Goal: Information Seeking & Learning: Learn about a topic

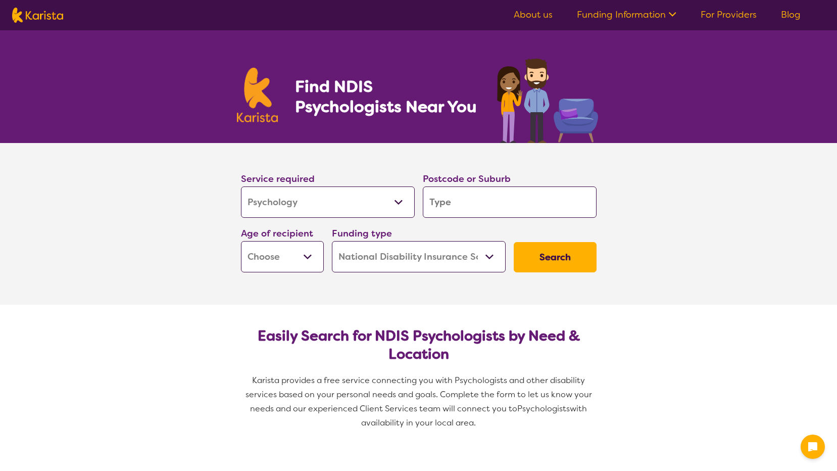
select select "Psychology"
select select "NDIS"
select select "Psychology"
select select "NDIS"
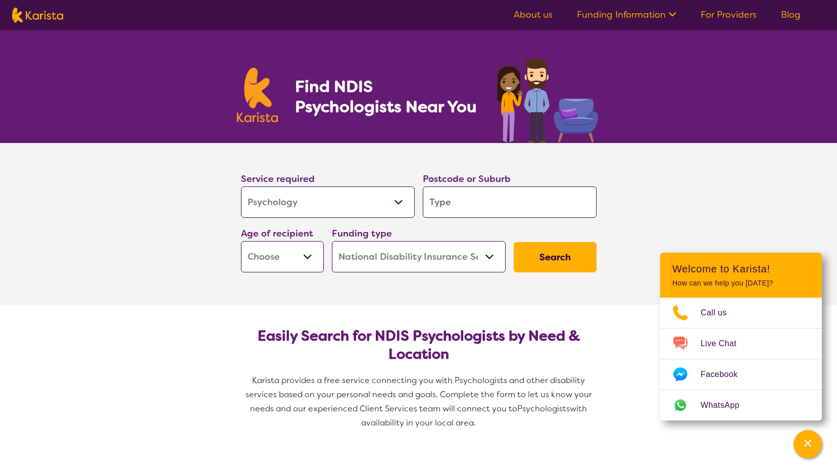
click at [364, 194] on select "Allied Health Assistant Assessment (ADHD or Autism) Behaviour support Counselli…" at bounding box center [328, 201] width 174 height 31
click at [364, 195] on select "Allied Health Assistant Assessment (ADHD or Autism) Behaviour support Counselli…" at bounding box center [328, 201] width 174 height 31
click at [497, 199] on input "search" at bounding box center [510, 201] width 174 height 31
click at [466, 203] on input "search" at bounding box center [510, 201] width 174 height 31
type input "2"
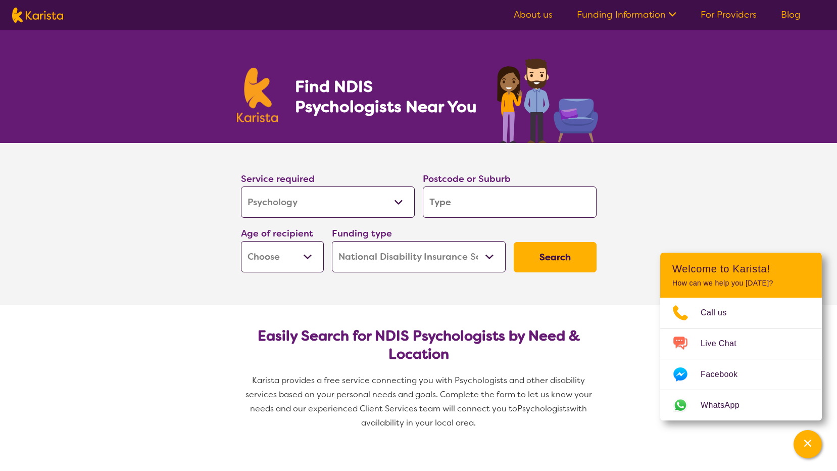
type input "2"
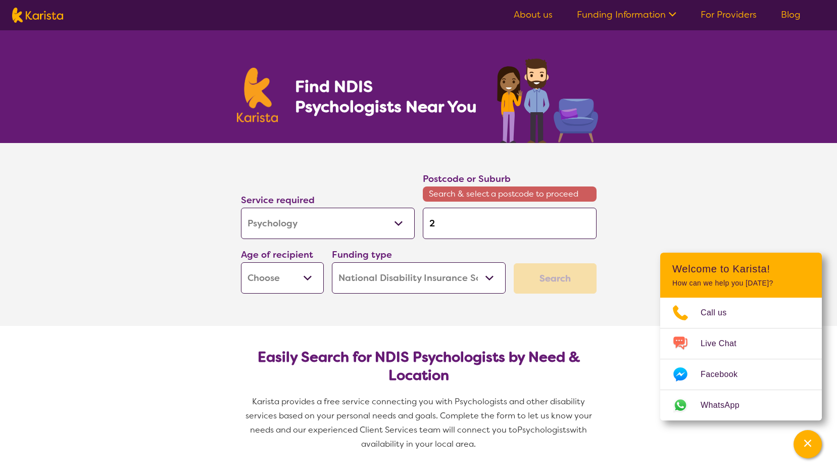
type input "29"
type input "290"
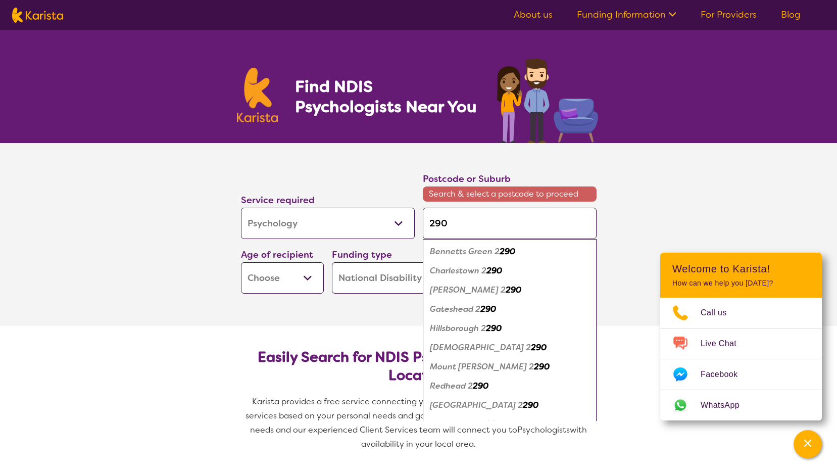
type input "2905"
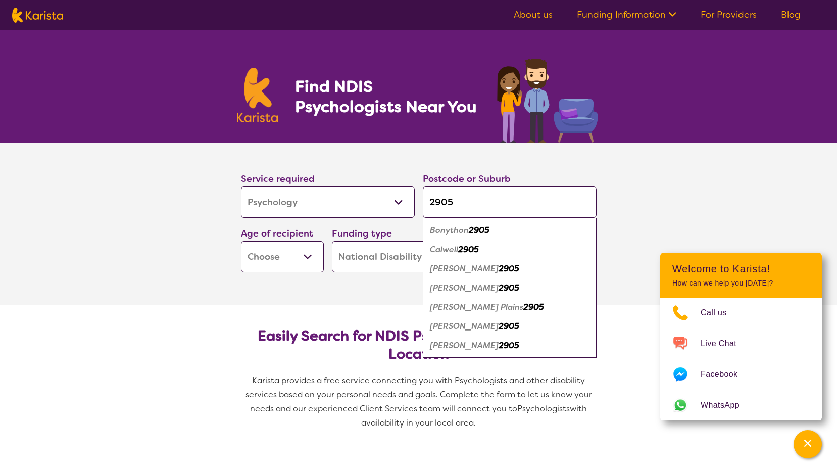
type input "2905"
click at [455, 226] on em "Bonython" at bounding box center [449, 230] width 39 height 11
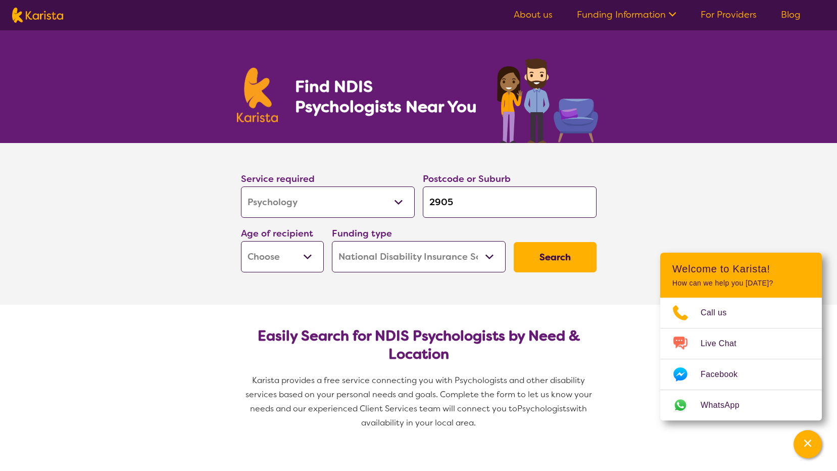
click at [297, 254] on select "Early Childhood - 0 to 9 Child - 10 to 11 Adolescent - 12 to 17 Adult - 18 to 6…" at bounding box center [282, 256] width 83 height 31
select select "AD"
click at [241, 241] on select "Early Childhood - 0 to 9 Child - 10 to 11 Adolescent - 12 to 17 Adult - 18 to 6…" at bounding box center [282, 256] width 83 height 31
select select "AD"
click at [544, 254] on button "Search" at bounding box center [554, 257] width 83 height 30
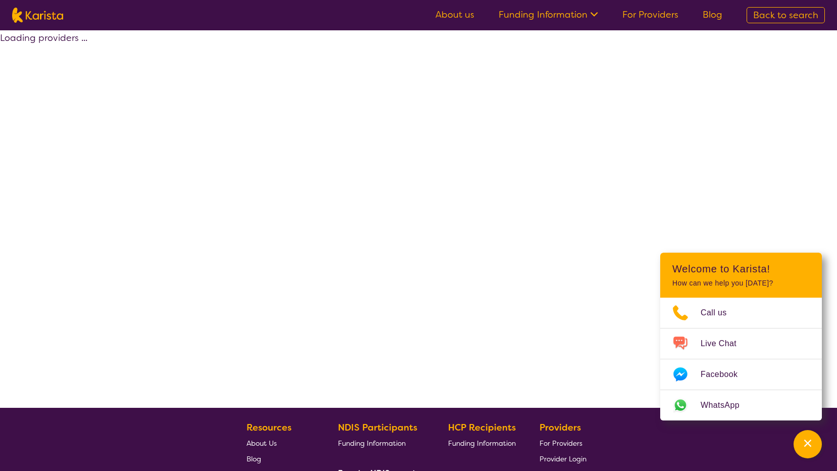
select select "by_score"
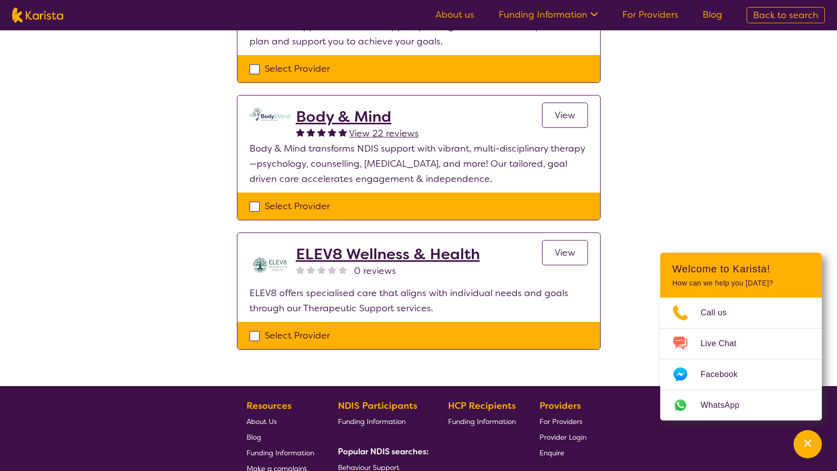
scroll to position [202, 0]
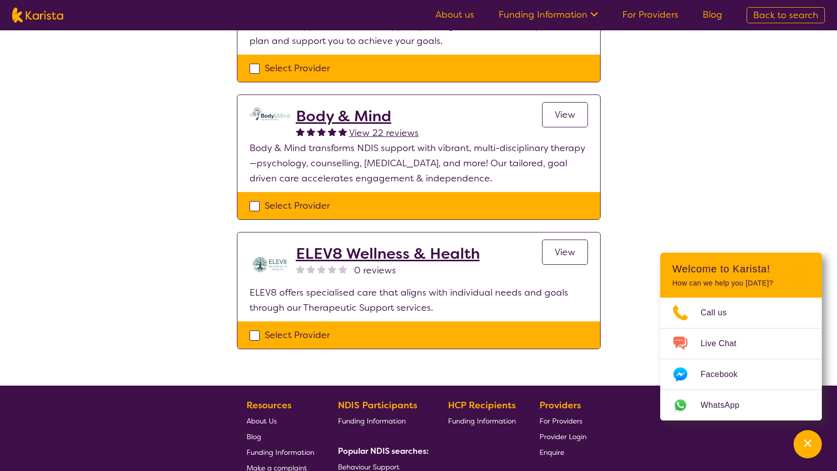
click at [557, 114] on span "View" at bounding box center [564, 115] width 21 height 12
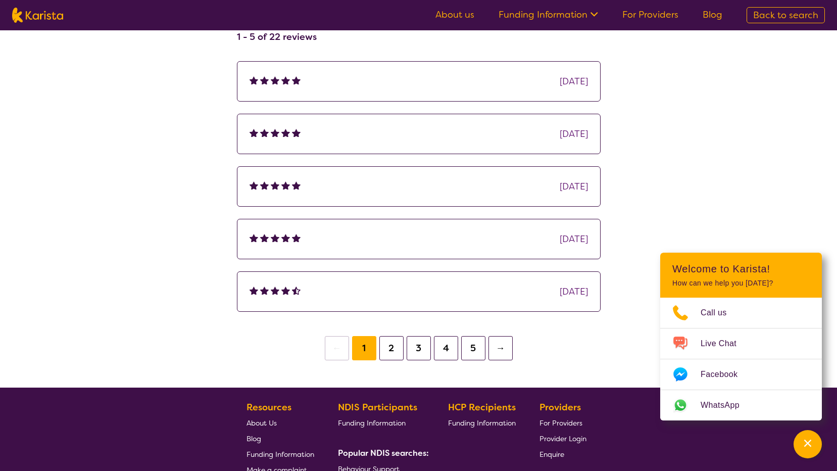
scroll to position [1463, 0]
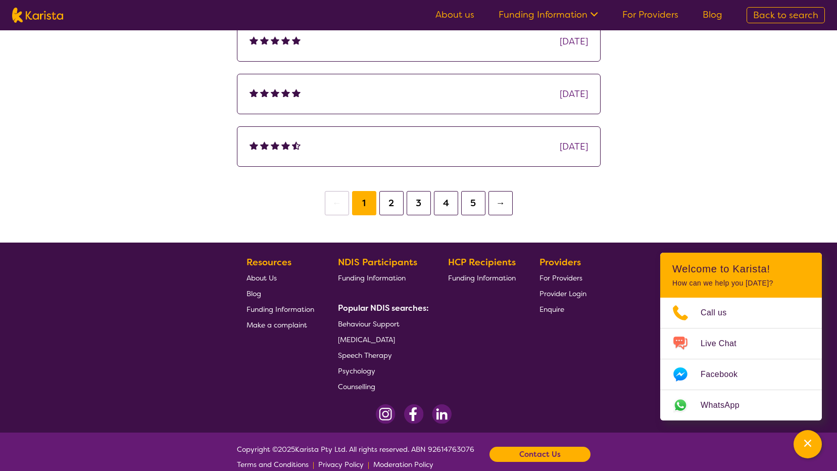
click at [351, 366] on span "Psychology" at bounding box center [356, 370] width 37 height 9
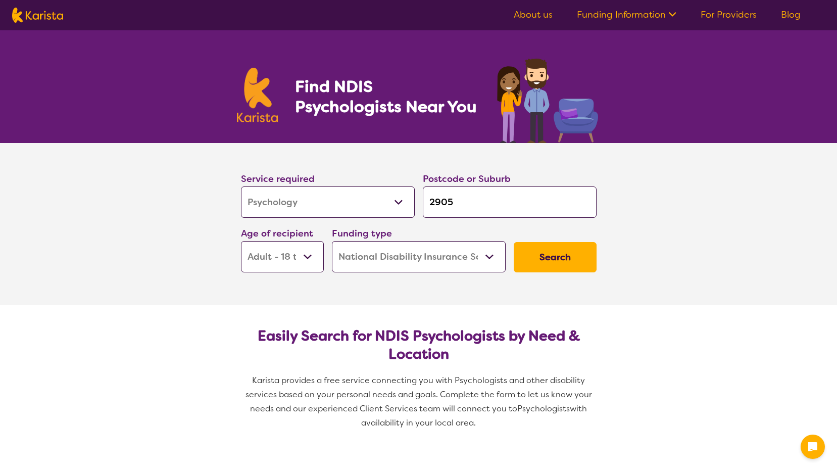
select select "Psychology"
select select "AD"
select select "NDIS"
select select "Psychology"
select select "AD"
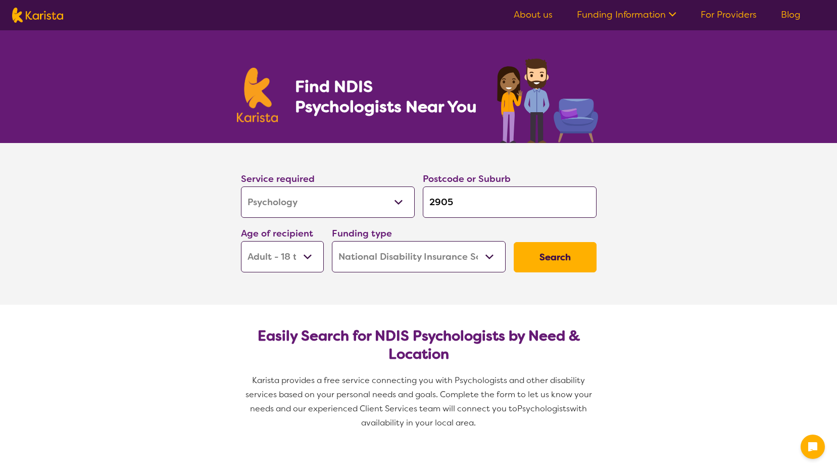
select select "NDIS"
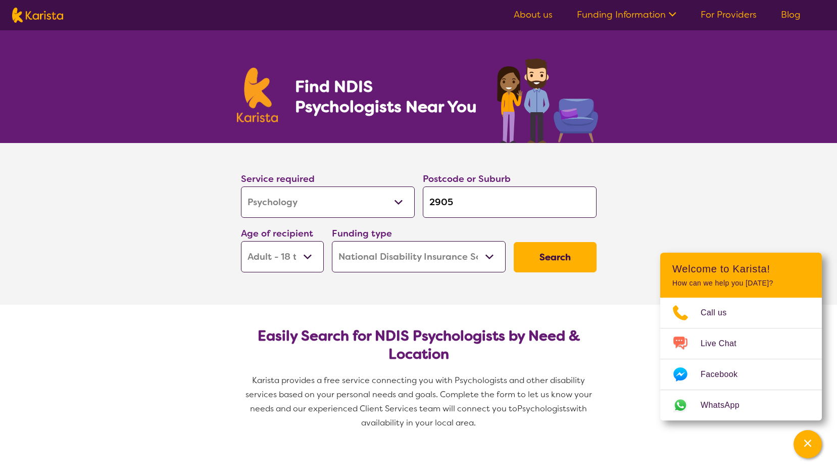
click at [550, 255] on button "Search" at bounding box center [554, 257] width 83 height 30
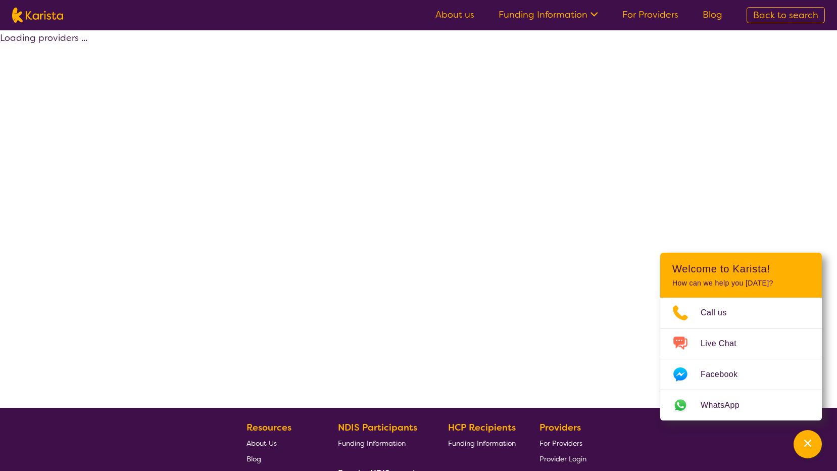
select select "by_score"
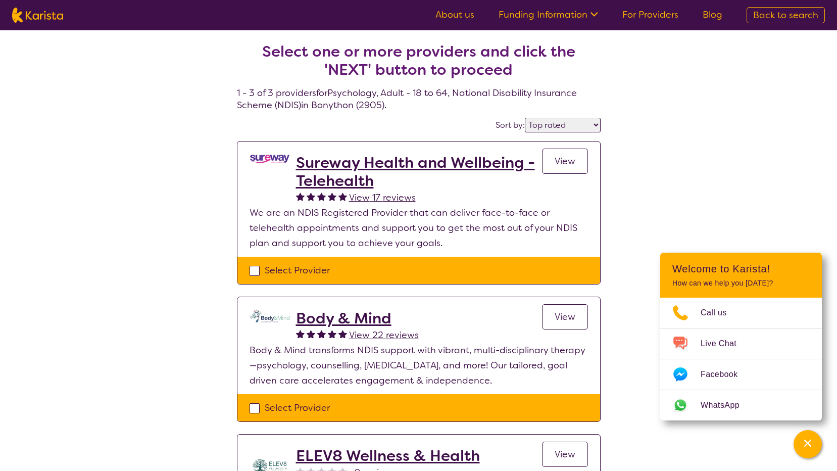
click at [336, 319] on h2 "Body & Mind" at bounding box center [357, 318] width 123 height 18
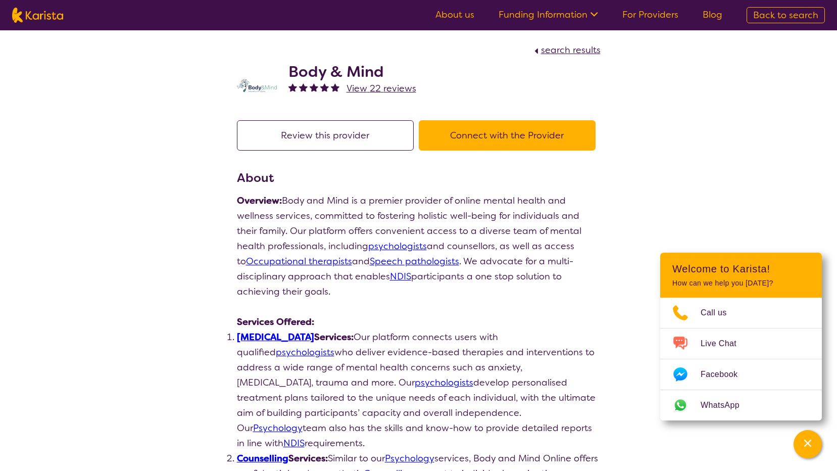
select select "by_score"
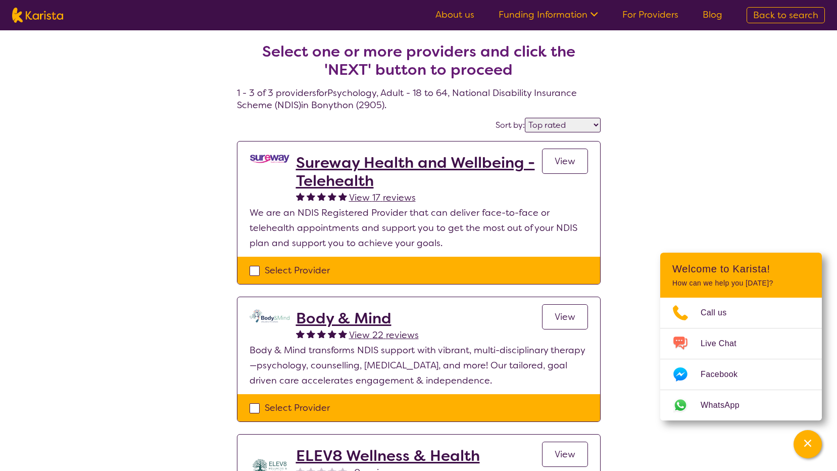
click at [345, 164] on h2 "Sureway Health and Wellbeing - Telehealth" at bounding box center [419, 171] width 246 height 36
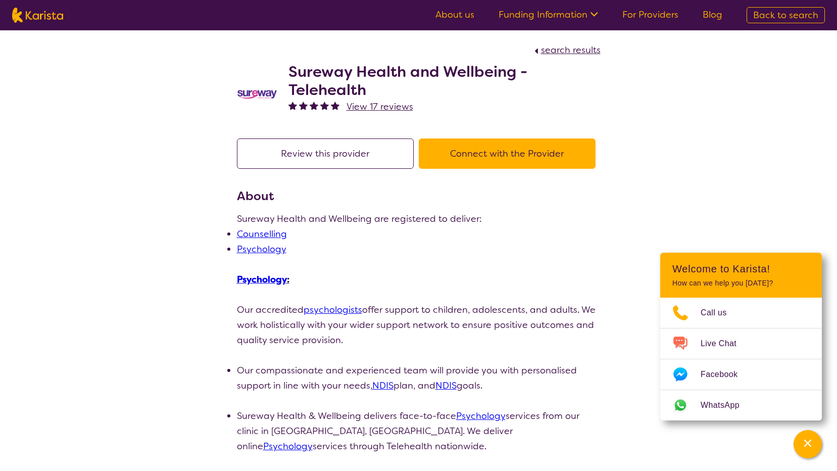
select select "by_score"
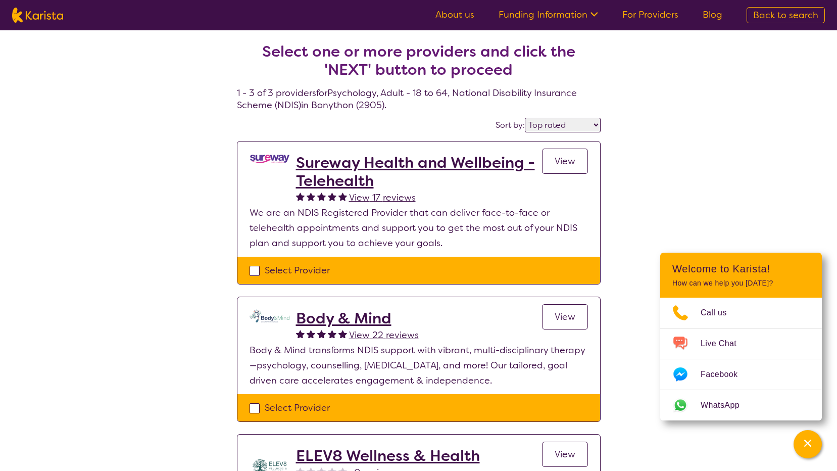
click at [329, 322] on h2 "Body & Mind" at bounding box center [357, 318] width 123 height 18
